Goal: Use online tool/utility: Utilize a website feature to perform a specific function

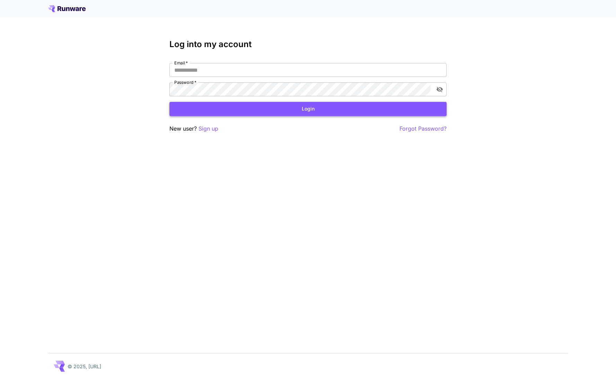
type input "**********"
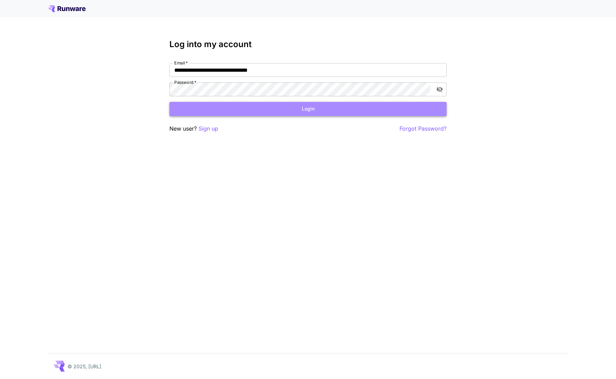
click at [283, 107] on button "Login" at bounding box center [308, 109] width 277 height 14
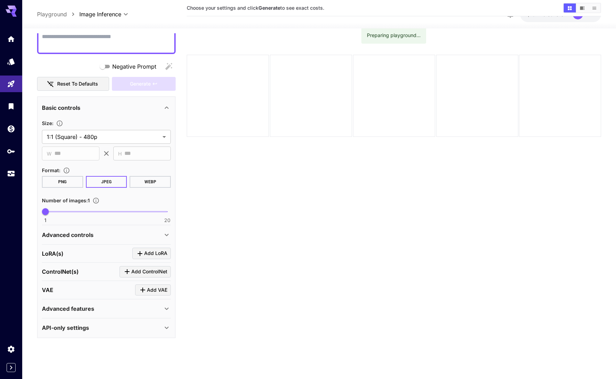
scroll to position [55, 0]
click at [164, 327] on icon at bounding box center [167, 328] width 8 height 8
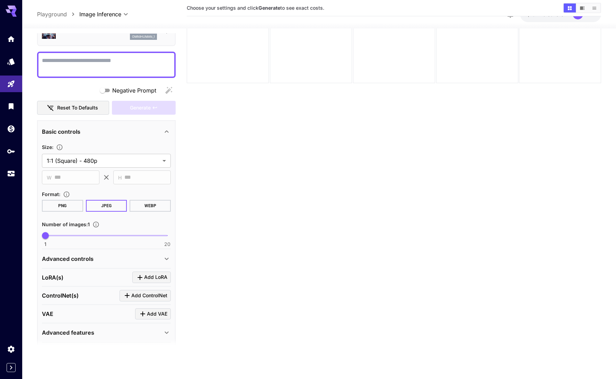
scroll to position [0, 0]
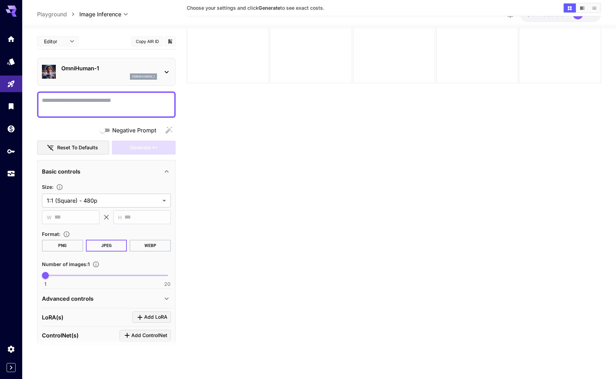
click at [168, 69] on icon at bounding box center [167, 72] width 8 height 8
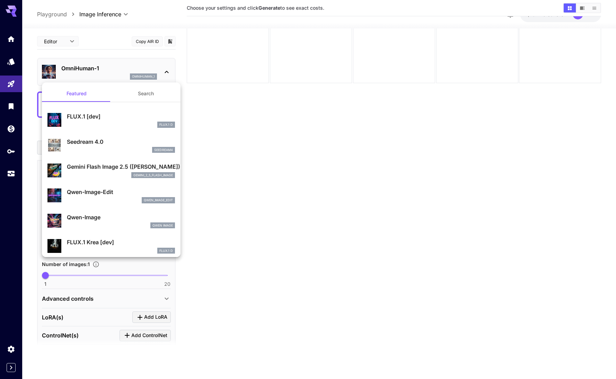
click at [230, 127] on div at bounding box center [308, 189] width 616 height 379
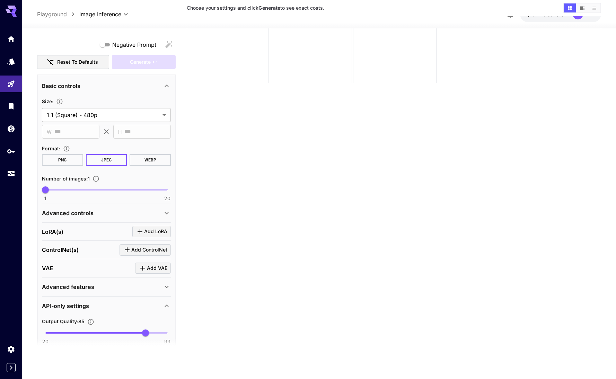
scroll to position [87, 0]
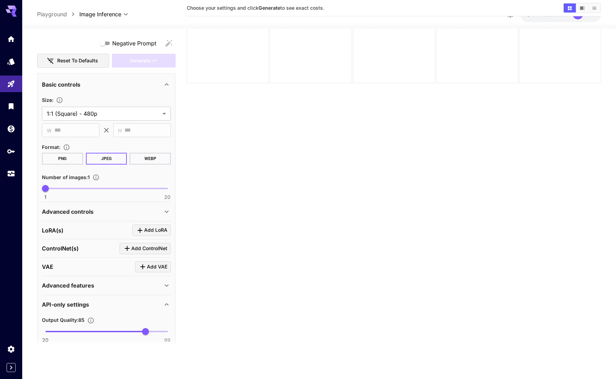
click at [164, 212] on icon at bounding box center [167, 212] width 8 height 8
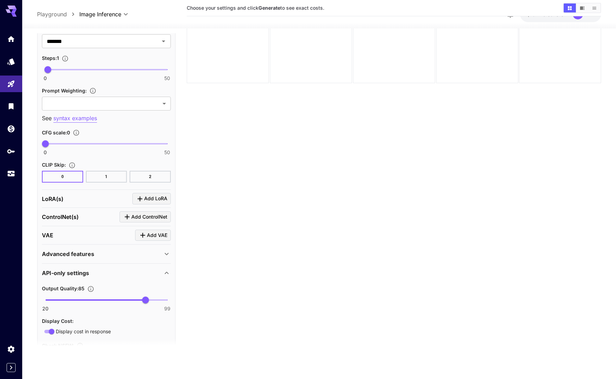
scroll to position [478, 0]
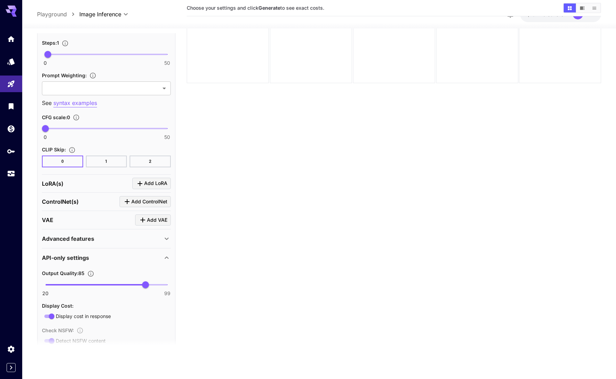
click at [164, 238] on icon at bounding box center [167, 239] width 8 height 8
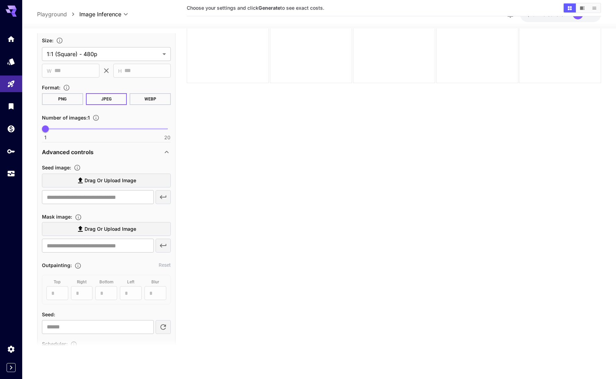
scroll to position [0, 0]
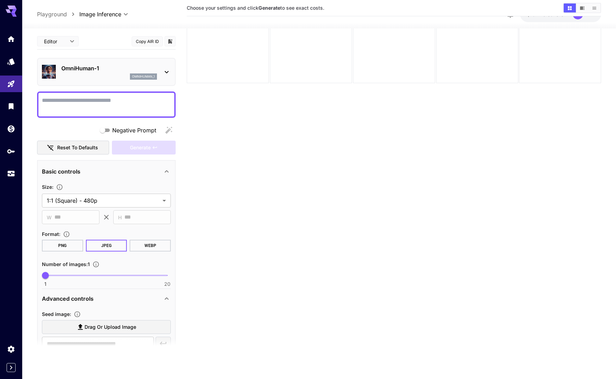
click at [61, 41] on body "**********" at bounding box center [308, 162] width 616 height 434
click at [115, 39] on div at bounding box center [308, 189] width 616 height 379
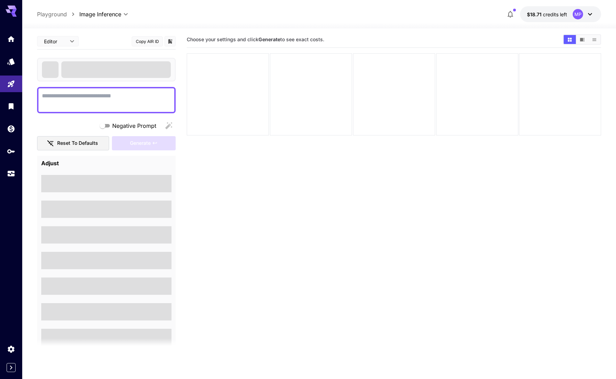
click at [131, 158] on div "Adjust" at bounding box center [106, 292] width 139 height 272
